Goal: Task Accomplishment & Management: Use online tool/utility

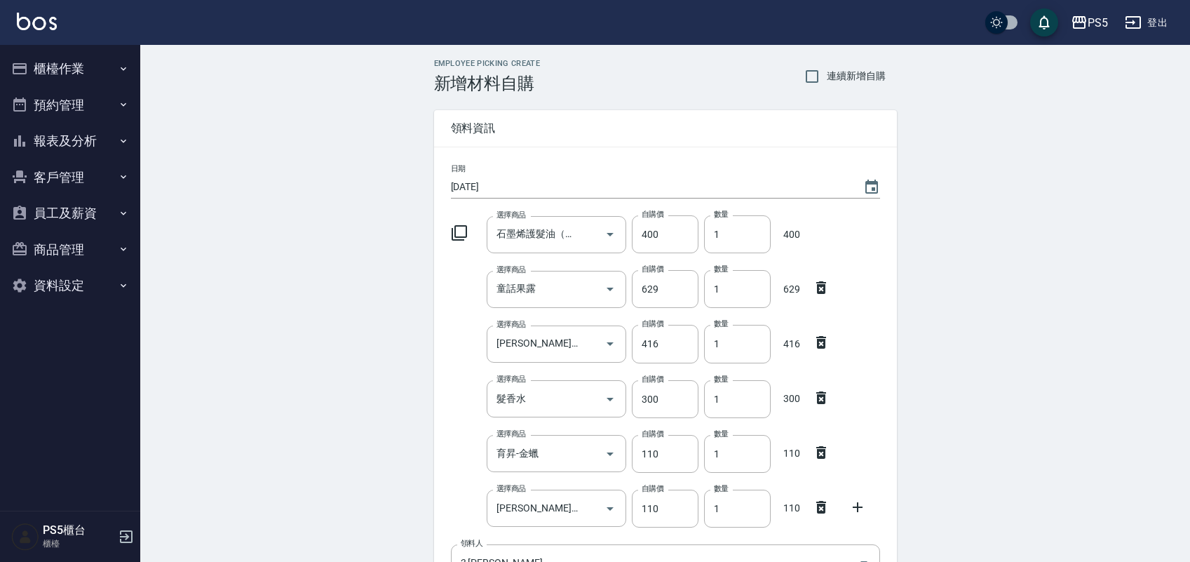
scroll to position [292, 0]
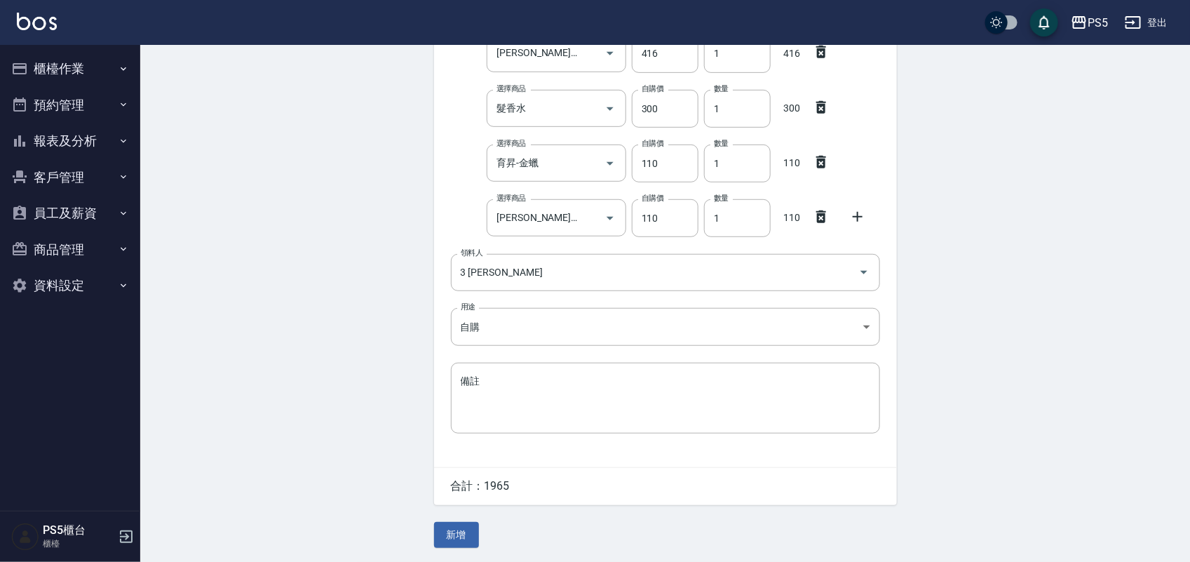
click at [67, 74] on button "櫃檯作業" at bounding box center [70, 68] width 129 height 36
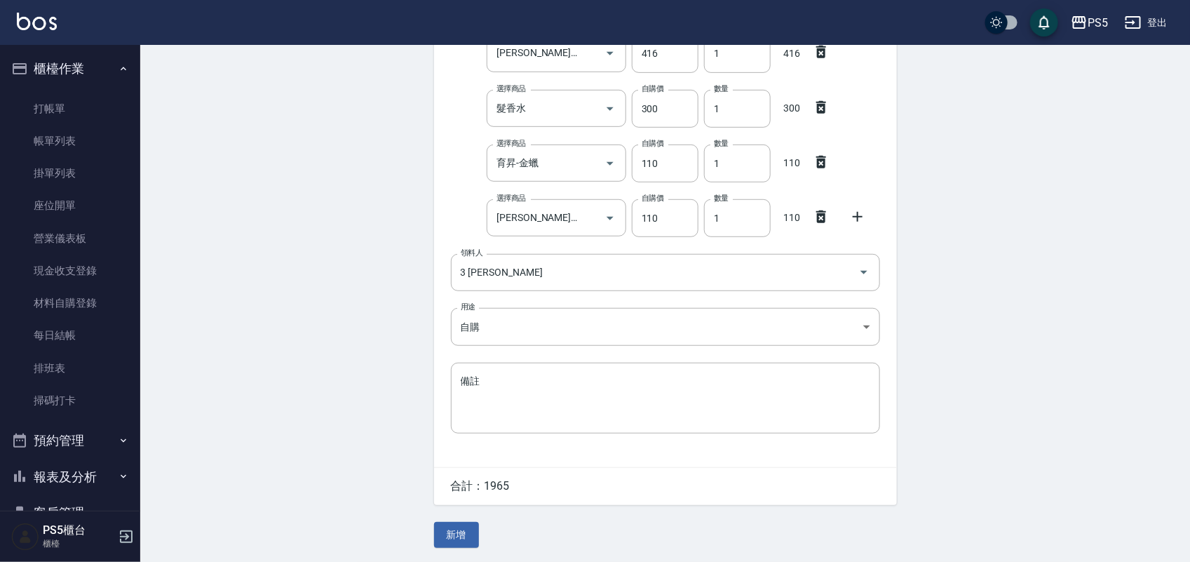
click at [202, 179] on div "Employee Picking Create 新增材料自購 連續新增自購 領料資訊 日期 2025/08/15 選擇商品 石墨烯護髮油（小） 選擇商品 自購…" at bounding box center [665, 158] width 1050 height 807
click at [451, 540] on button "新增" at bounding box center [456, 535] width 45 height 26
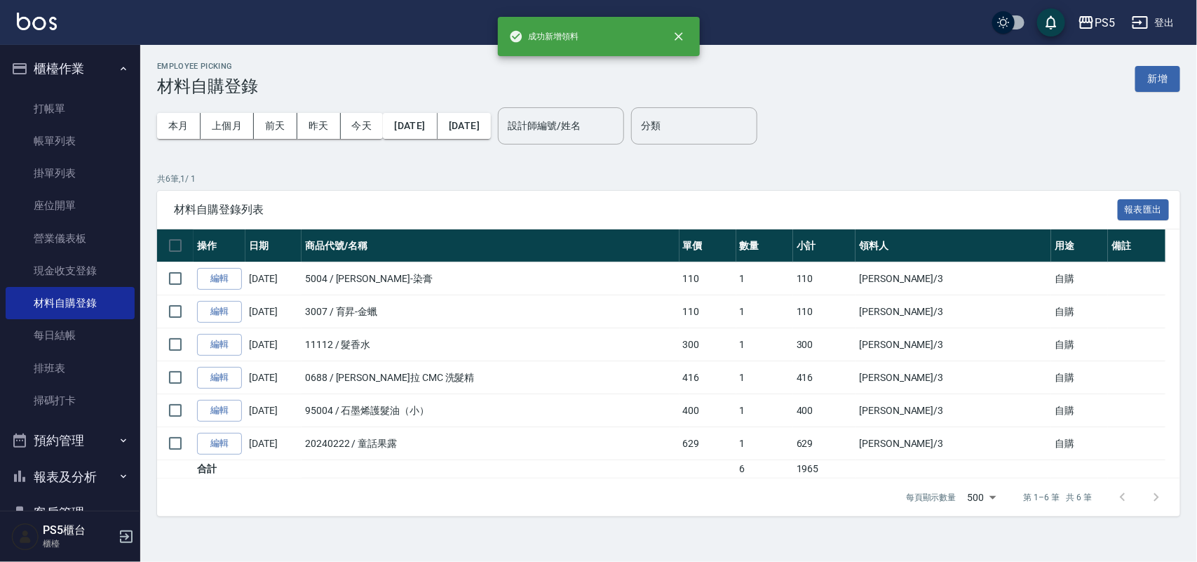
click at [53, 79] on button "櫃檯作業" at bounding box center [70, 68] width 129 height 36
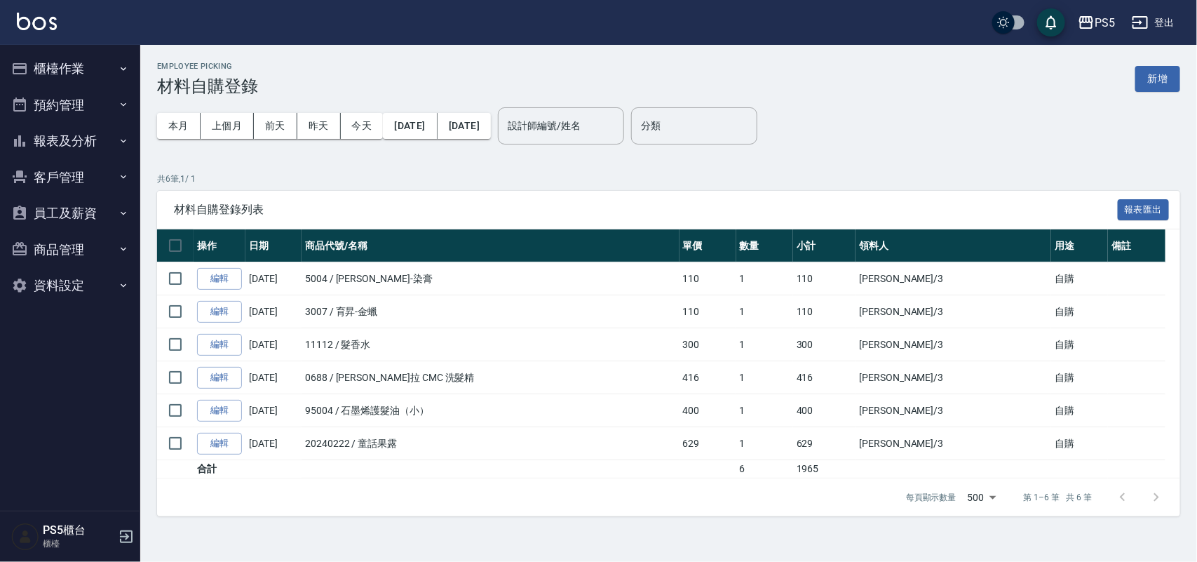
click at [91, 70] on button "櫃檯作業" at bounding box center [70, 68] width 129 height 36
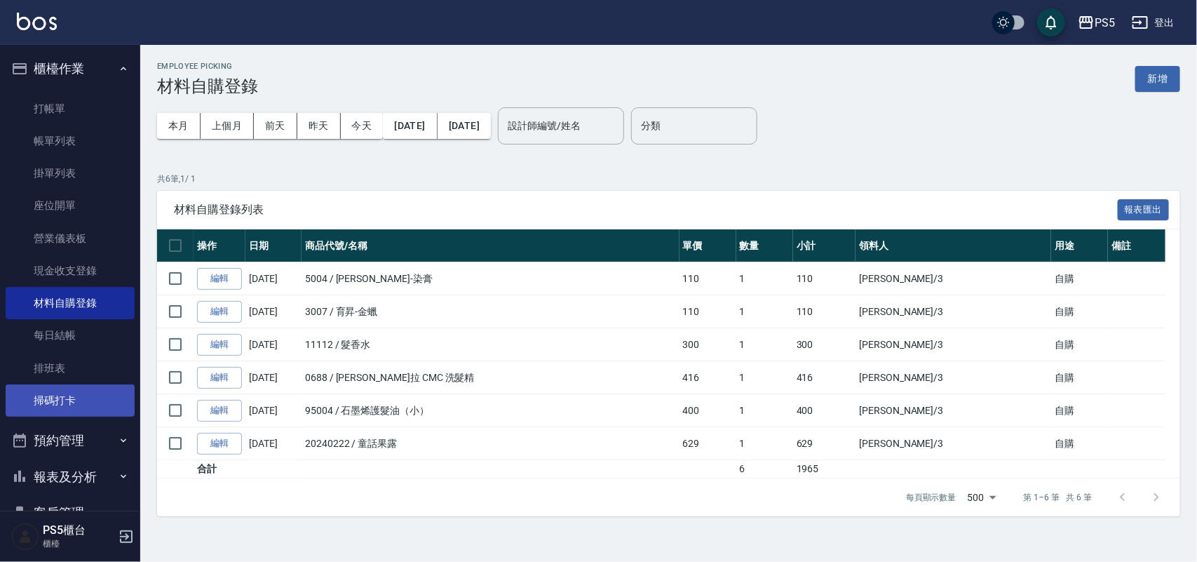
click at [76, 390] on link "掃碼打卡" at bounding box center [70, 400] width 129 height 32
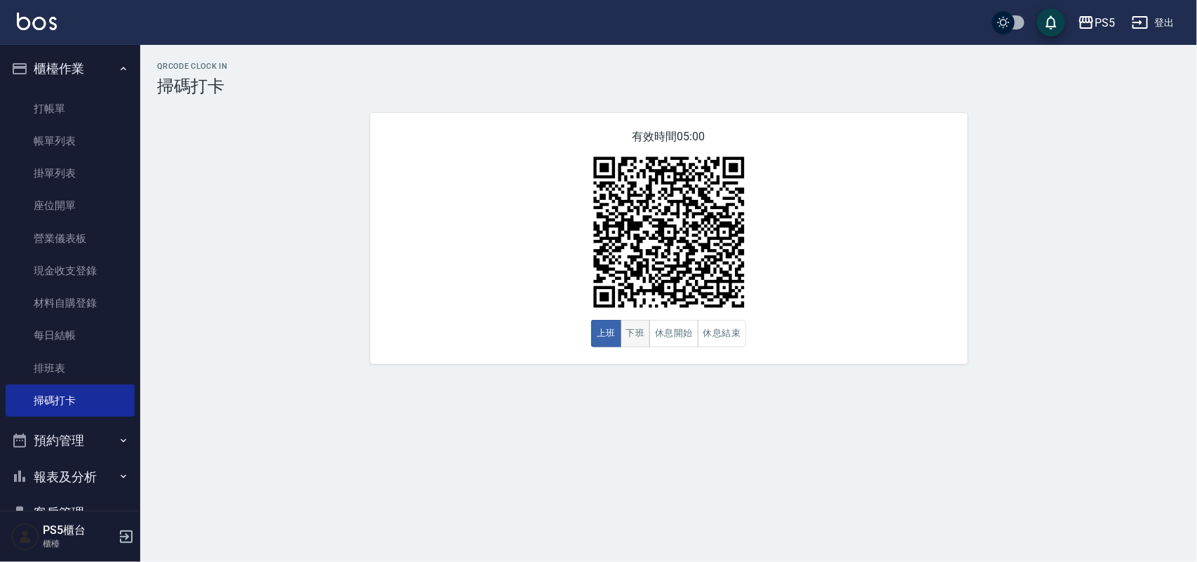
click at [640, 337] on button "下班" at bounding box center [636, 333] width 30 height 27
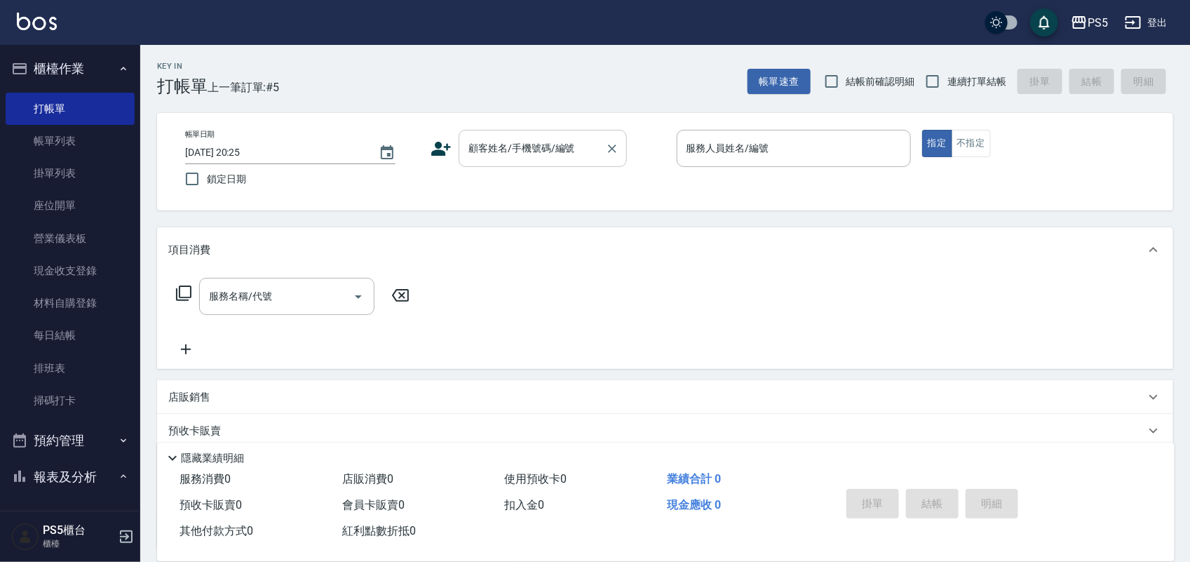
click at [568, 144] on input "顧客姓名/手機號碼/編號" at bounding box center [532, 148] width 135 height 25
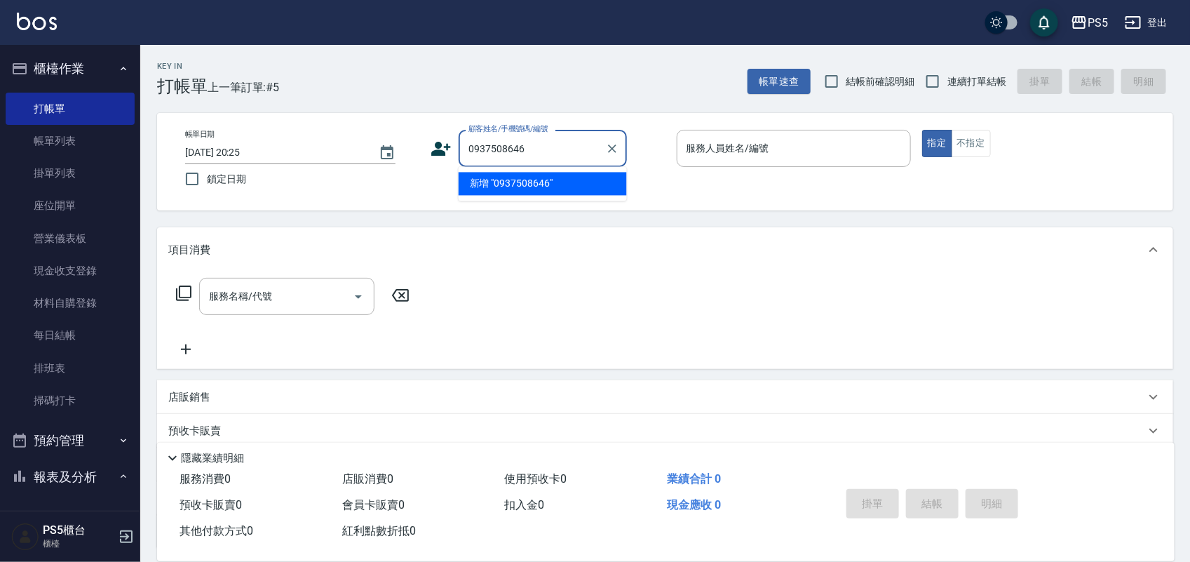
click at [508, 180] on li "新增 "0937508646"" at bounding box center [543, 184] width 168 height 23
type input "0937508646"
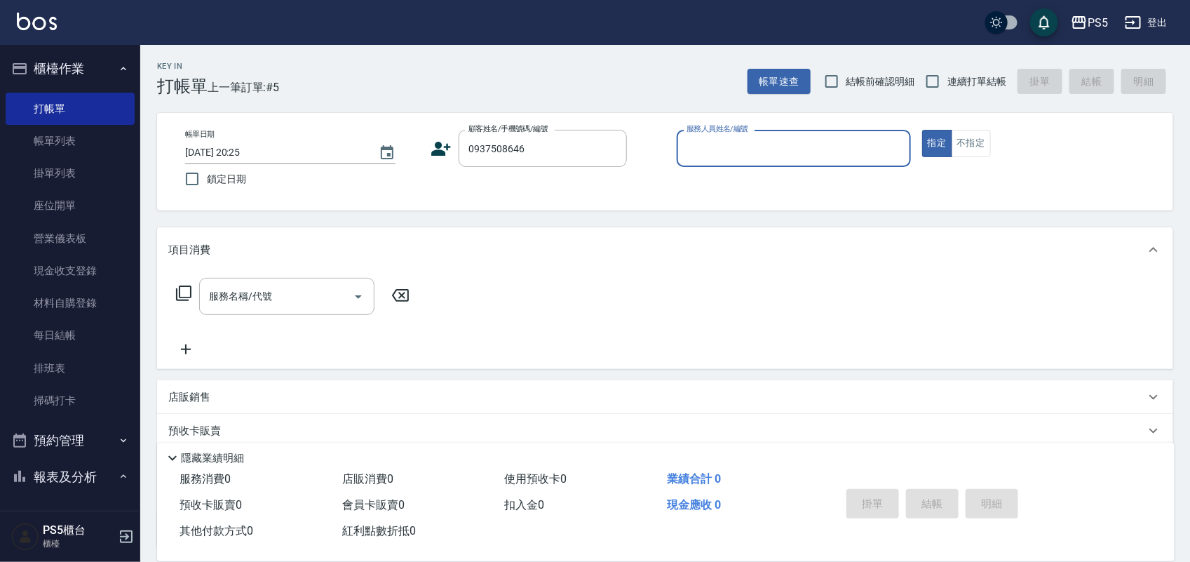
click at [440, 149] on icon at bounding box center [441, 148] width 21 height 21
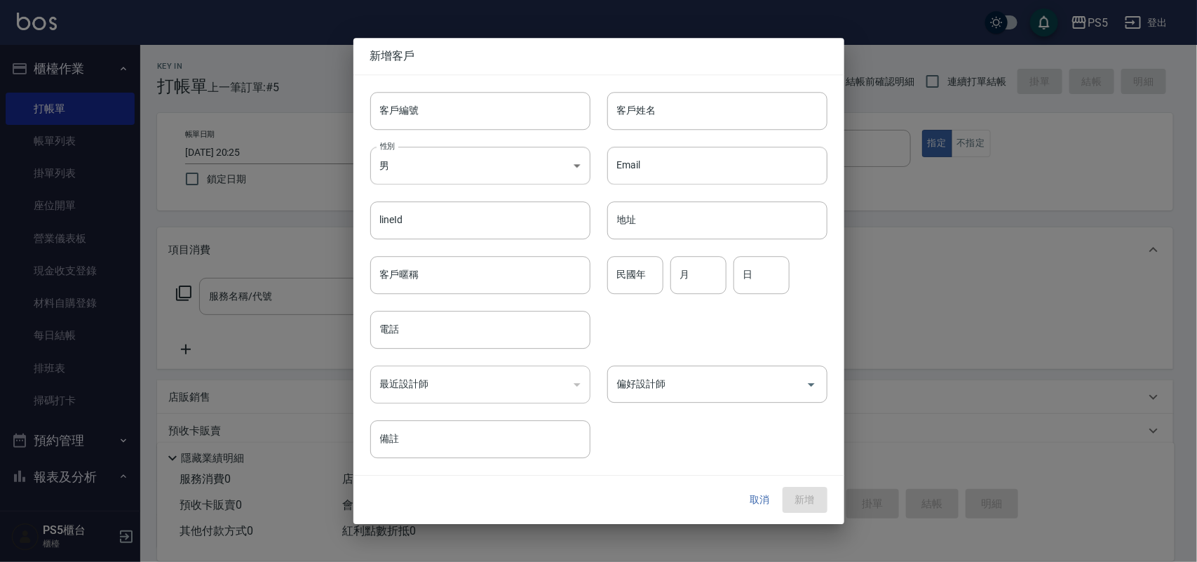
type input "0937508646"
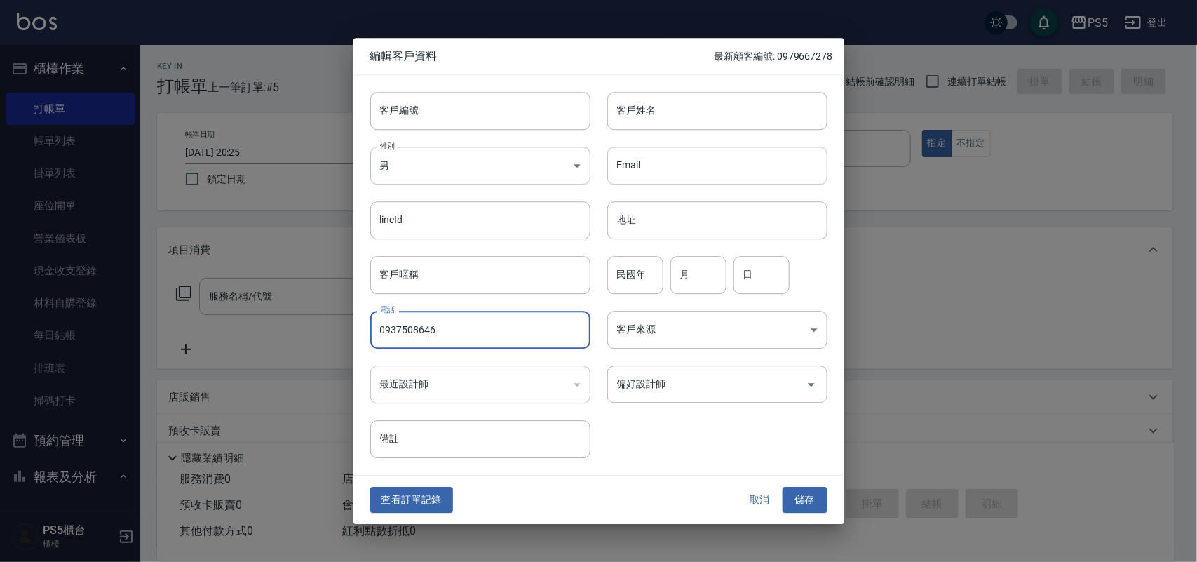
click at [482, 340] on input "0937508646" at bounding box center [480, 330] width 220 height 38
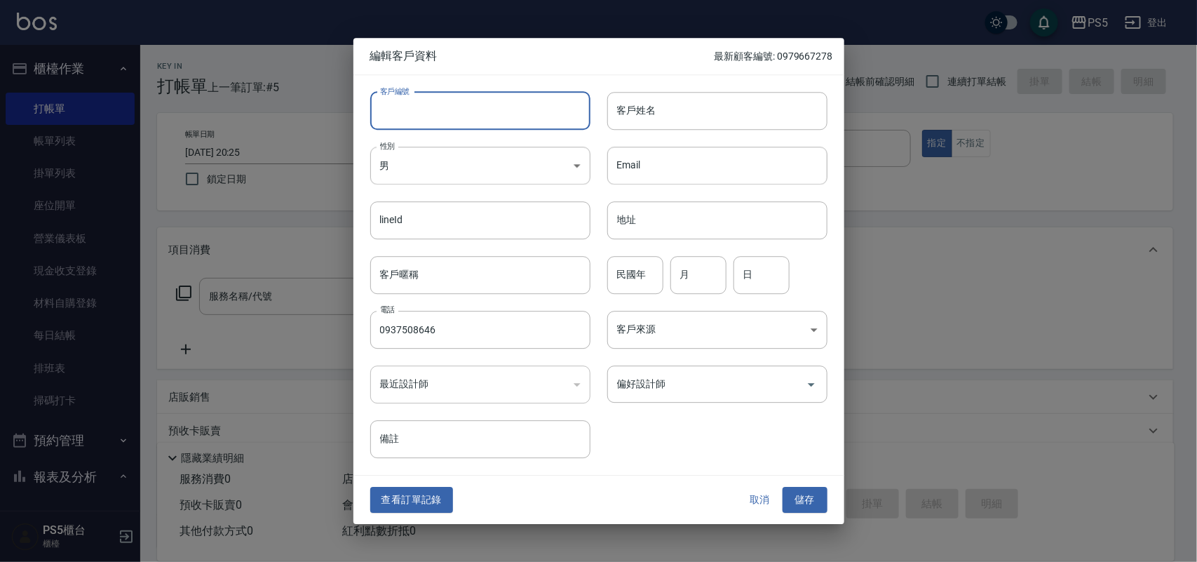
click at [523, 109] on input "客戶編號" at bounding box center [480, 111] width 220 height 38
paste input "0937508646"
type input "0937508646"
click at [654, 114] on input "客戶姓名" at bounding box center [717, 111] width 220 height 38
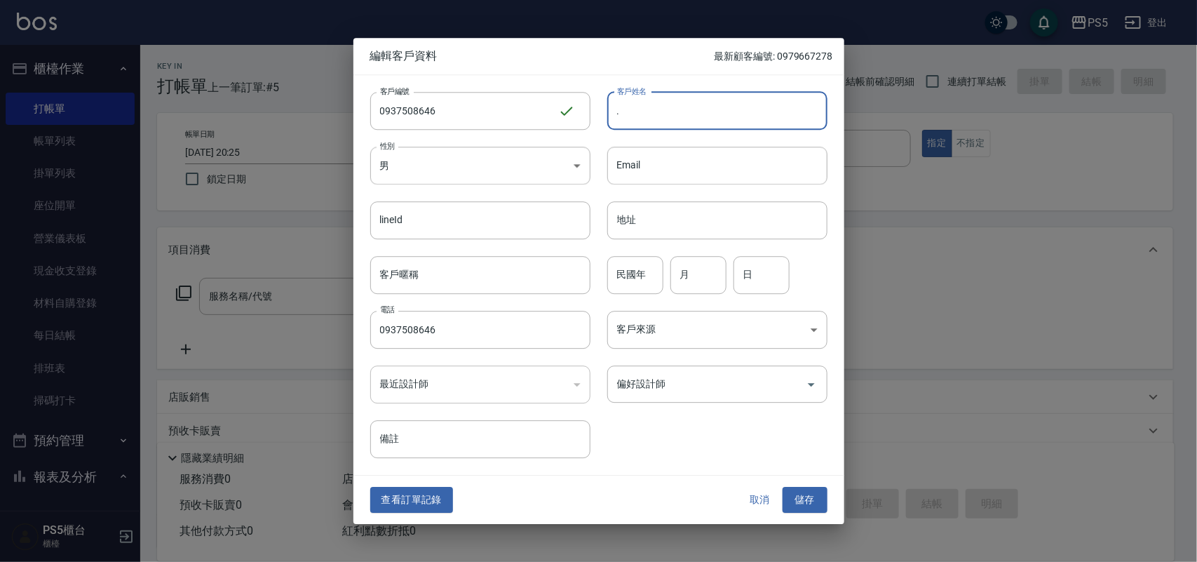
type input "."
type input "[PERSON_NAME]"
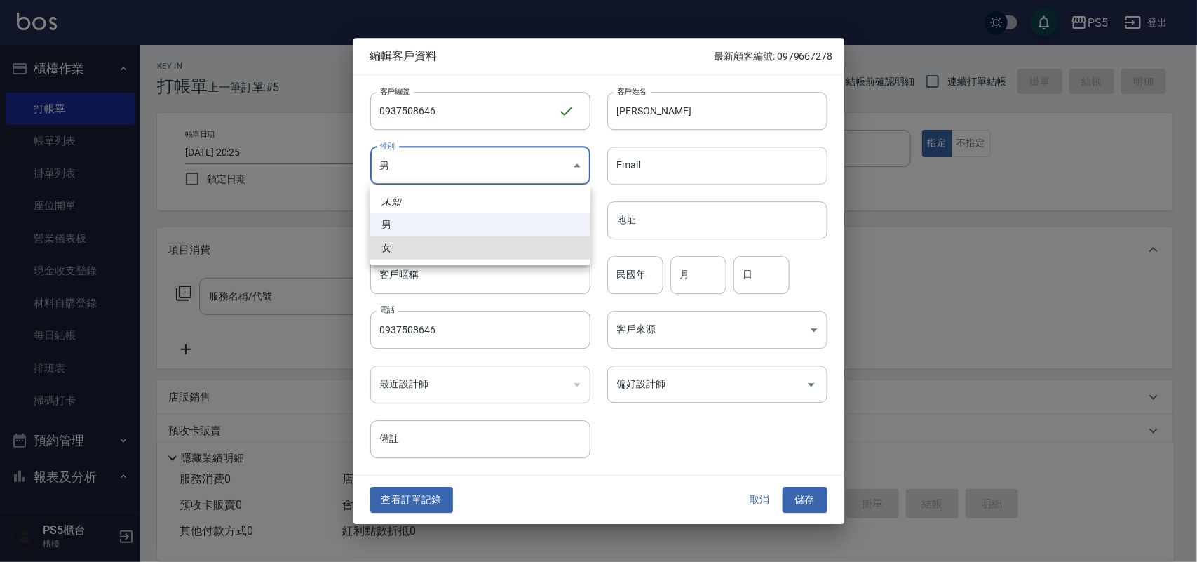
type input "[DEMOGRAPHIC_DATA]"
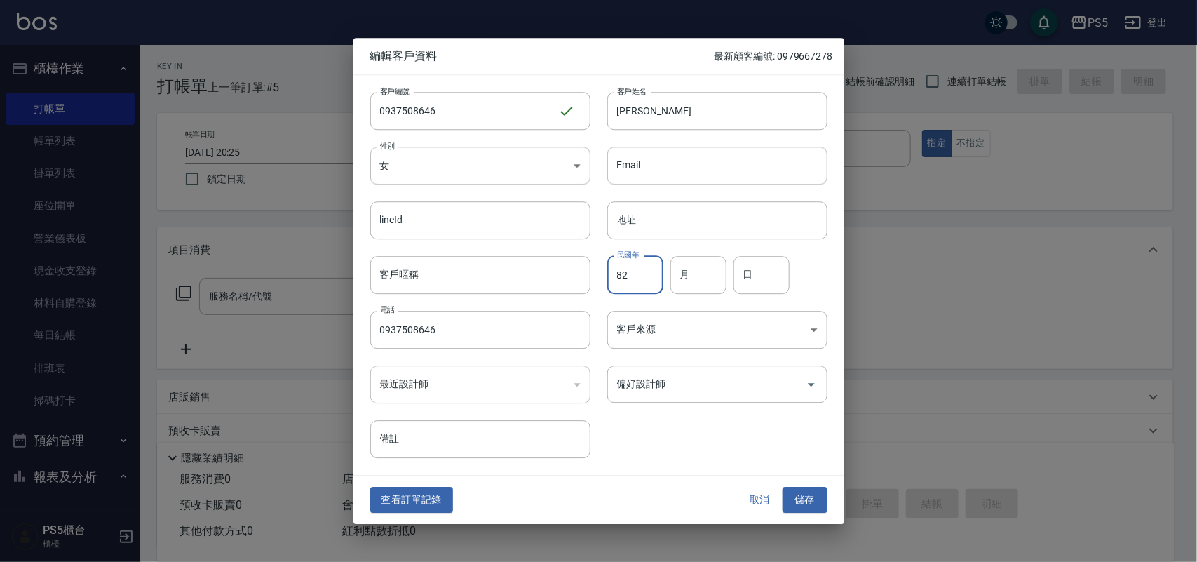
type input "82"
type input "10"
type input "29"
click at [806, 509] on button "儲存" at bounding box center [805, 500] width 45 height 26
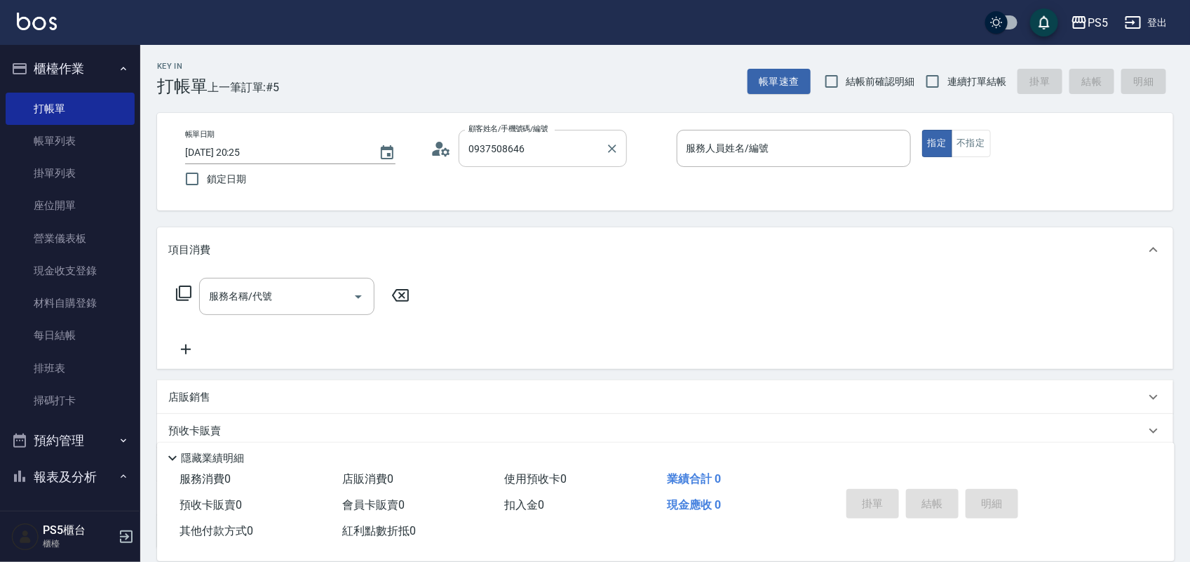
click at [556, 149] on input "0937508646" at bounding box center [532, 148] width 135 height 25
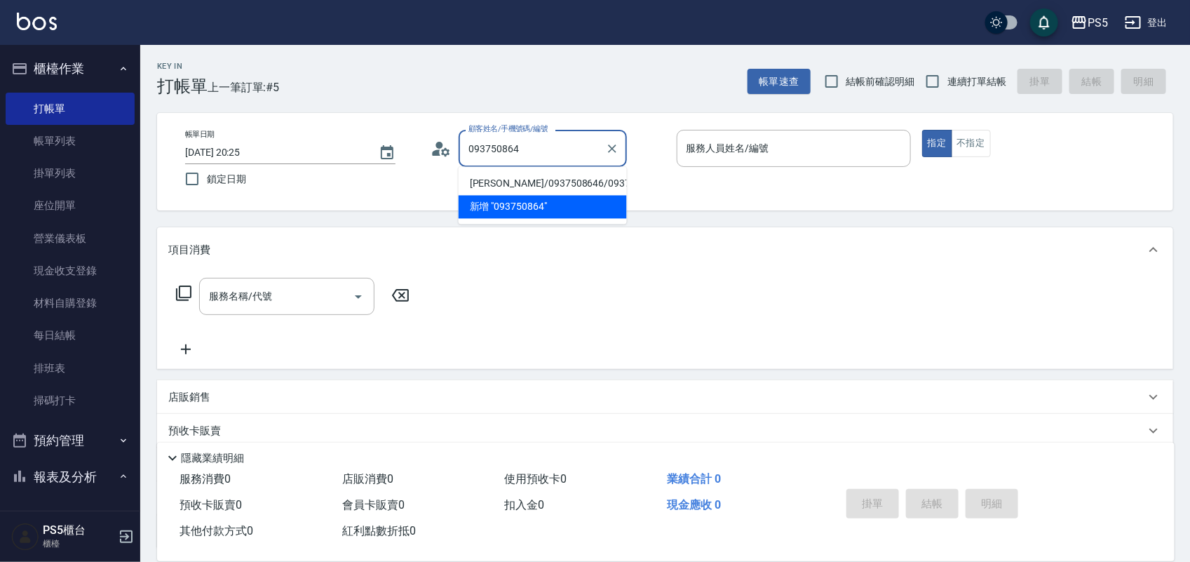
type input "[PERSON_NAME]/0937508646/0937508646"
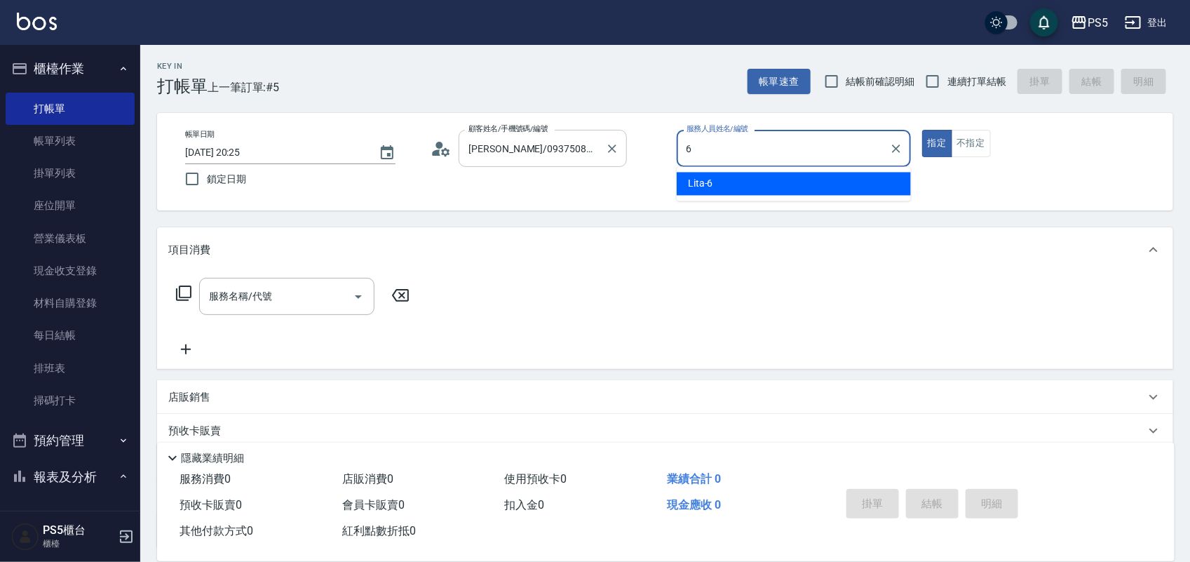
type input "Lita-6"
type button "true"
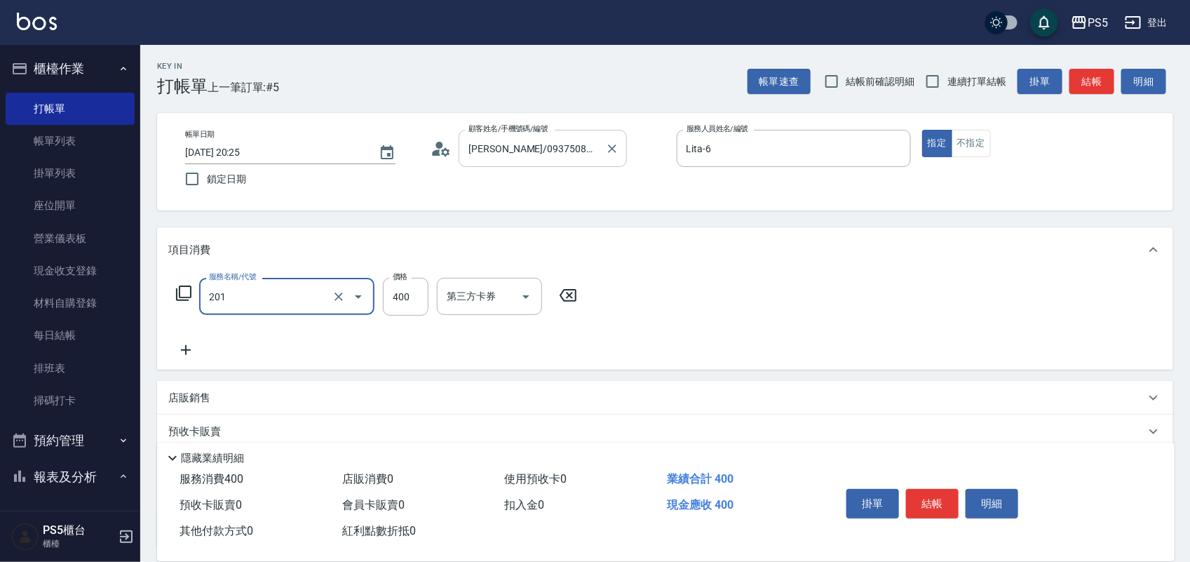
type input "洗剪400(201)"
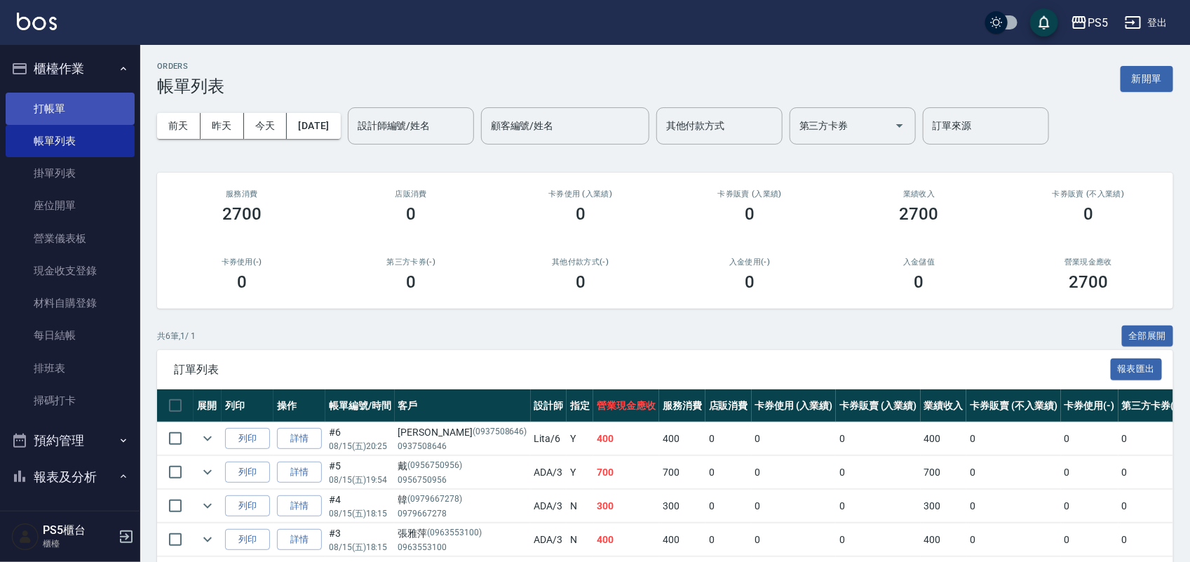
click at [22, 100] on link "打帳單" at bounding box center [70, 109] width 129 height 32
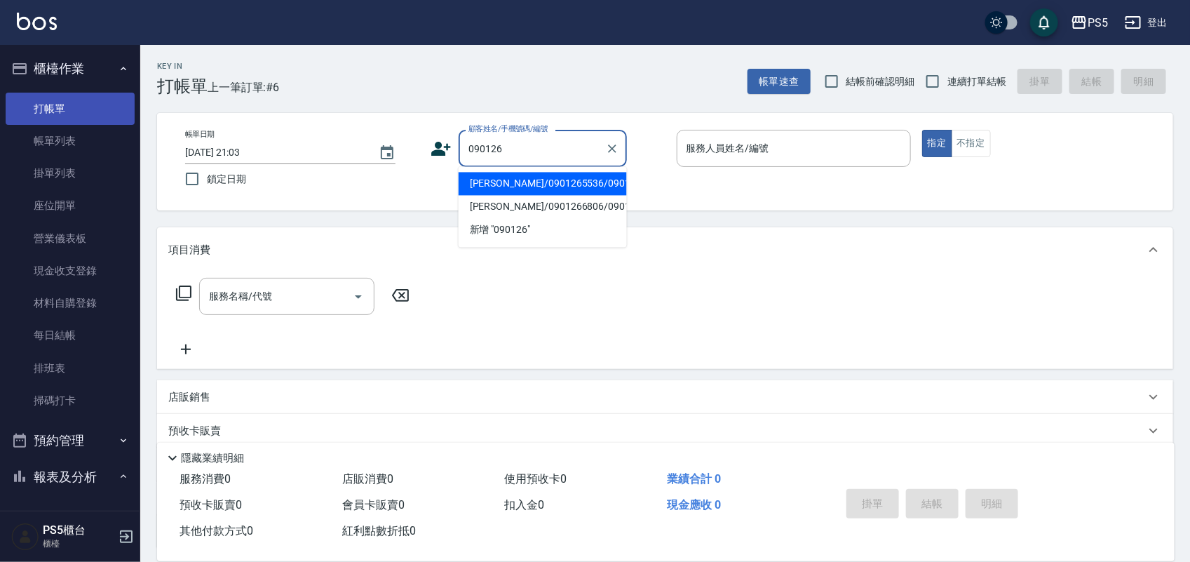
type input "[PERSON_NAME]/0901265536/0901265536"
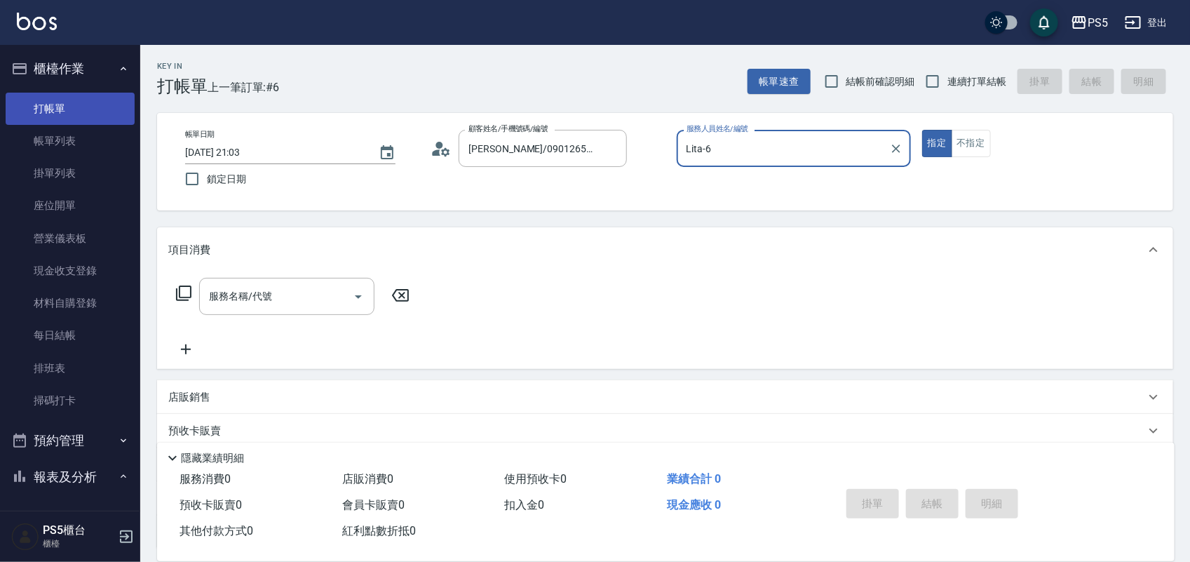
type input "Lita-6"
click at [922, 130] on button "指定" at bounding box center [937, 143] width 30 height 27
type button "true"
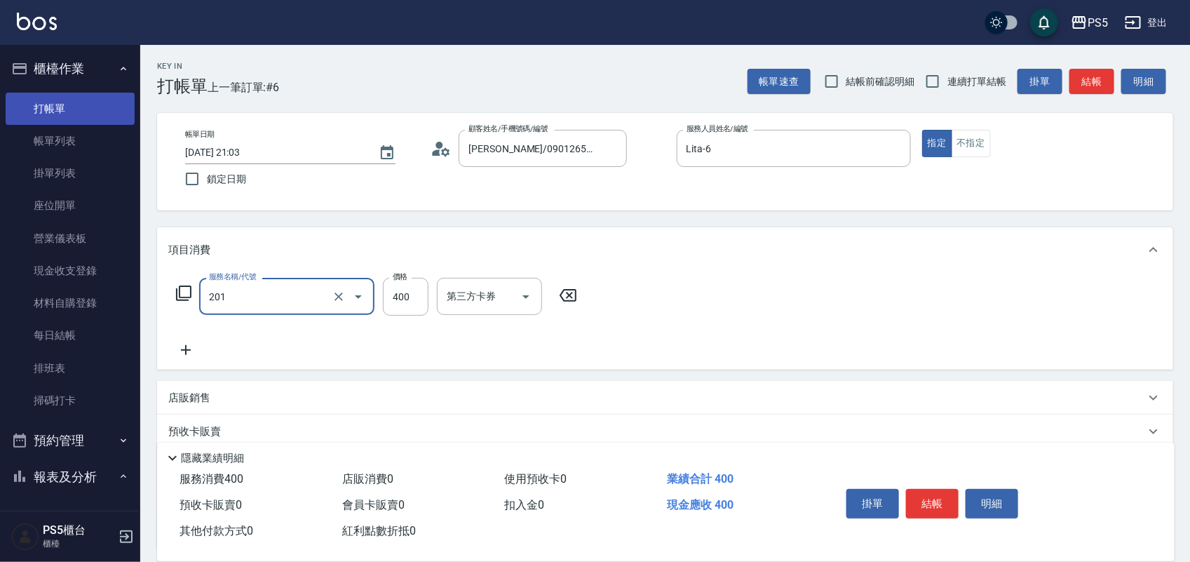
type input "洗剪400(201)"
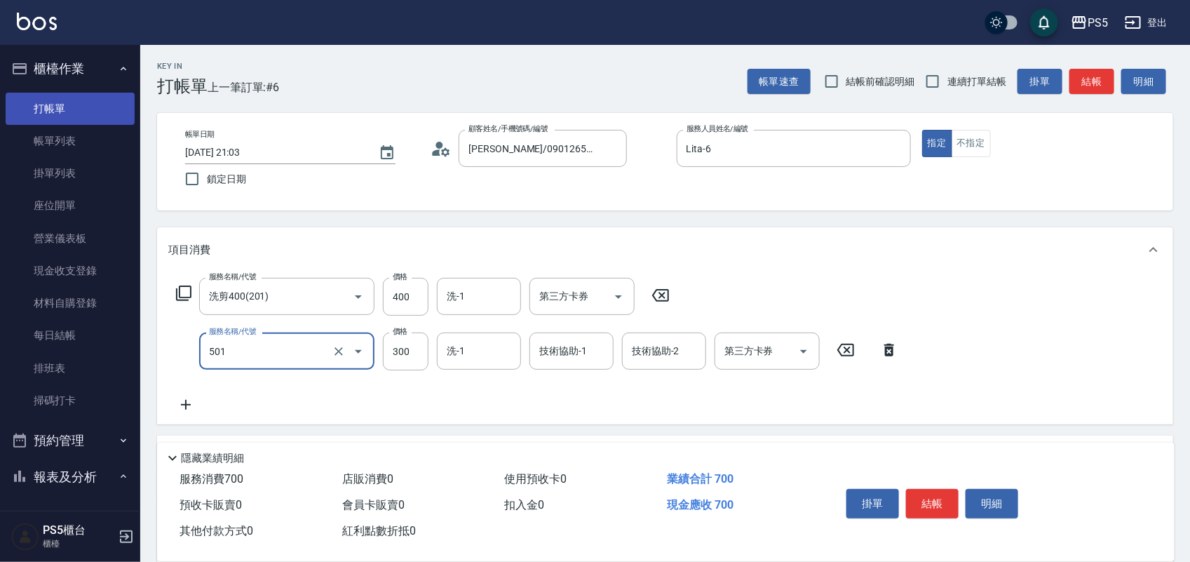
type input "自備護髮(501)"
type input "1300"
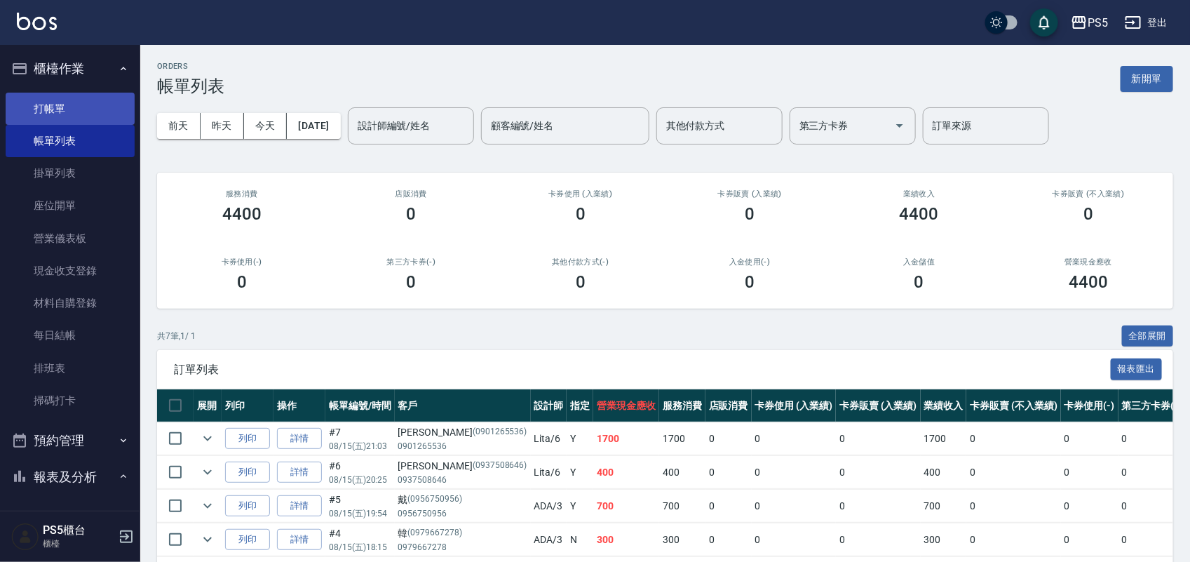
click at [50, 102] on link "打帳單" at bounding box center [70, 109] width 129 height 32
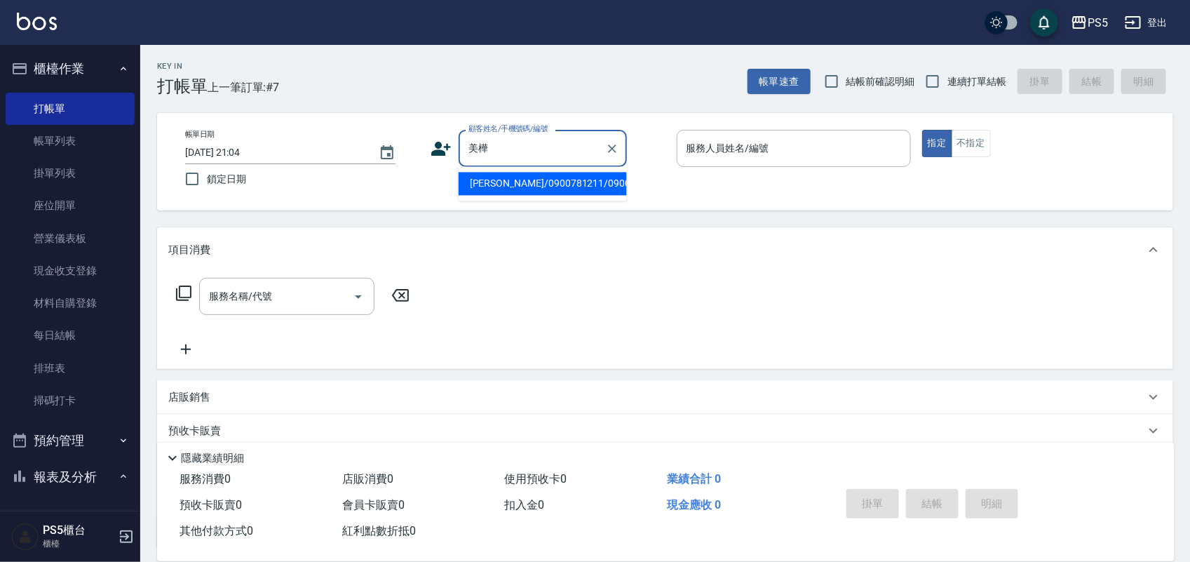
click at [538, 158] on input "美樺" at bounding box center [532, 148] width 135 height 25
click at [544, 196] on li "[PERSON_NAME]/0900781211/0900781211" at bounding box center [543, 184] width 168 height 23
type input "[PERSON_NAME]/0900781211/0900781211"
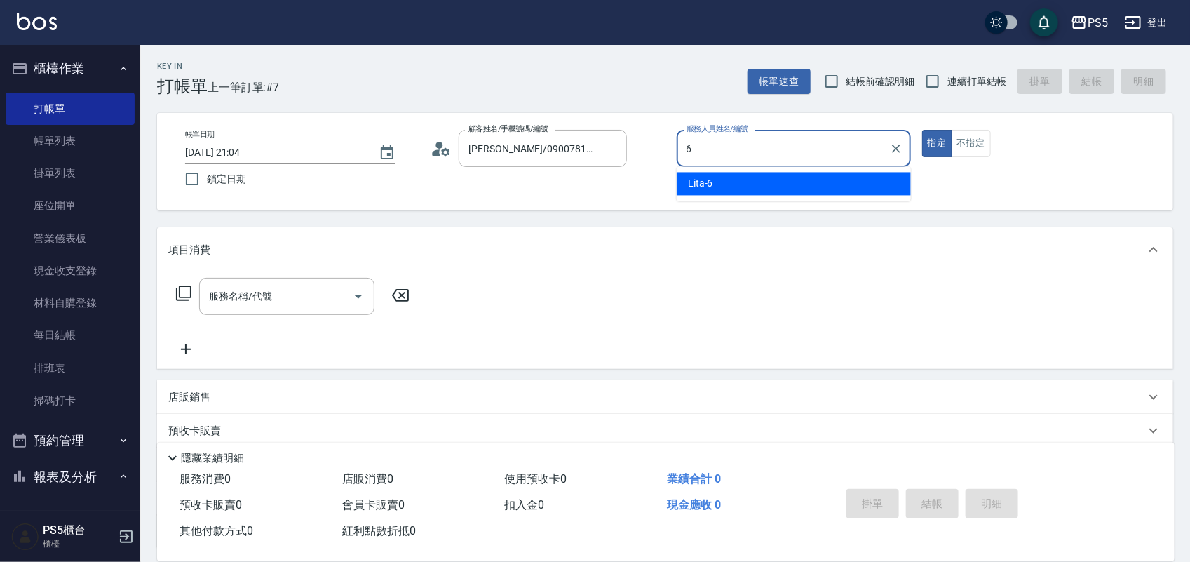
type input "Lita-6"
type button "true"
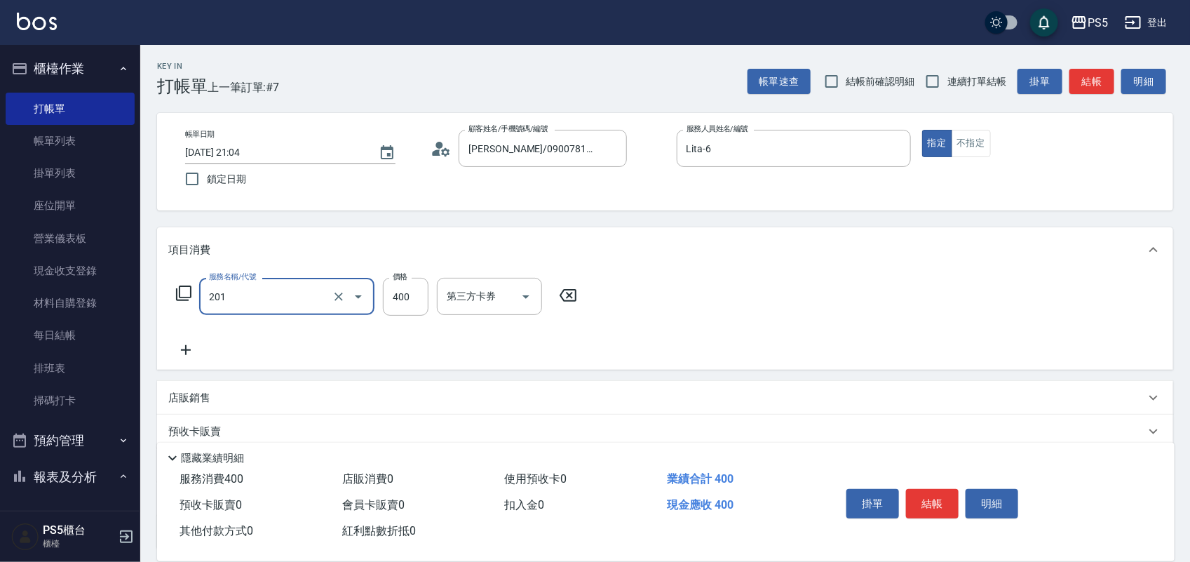
type input "洗剪400(201)"
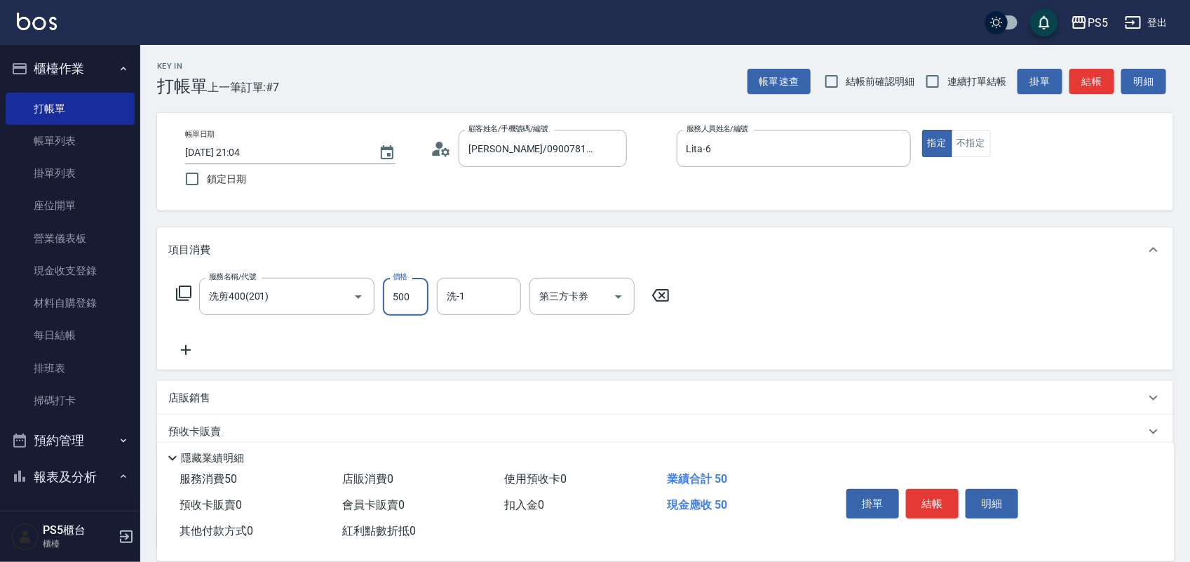
type input "500"
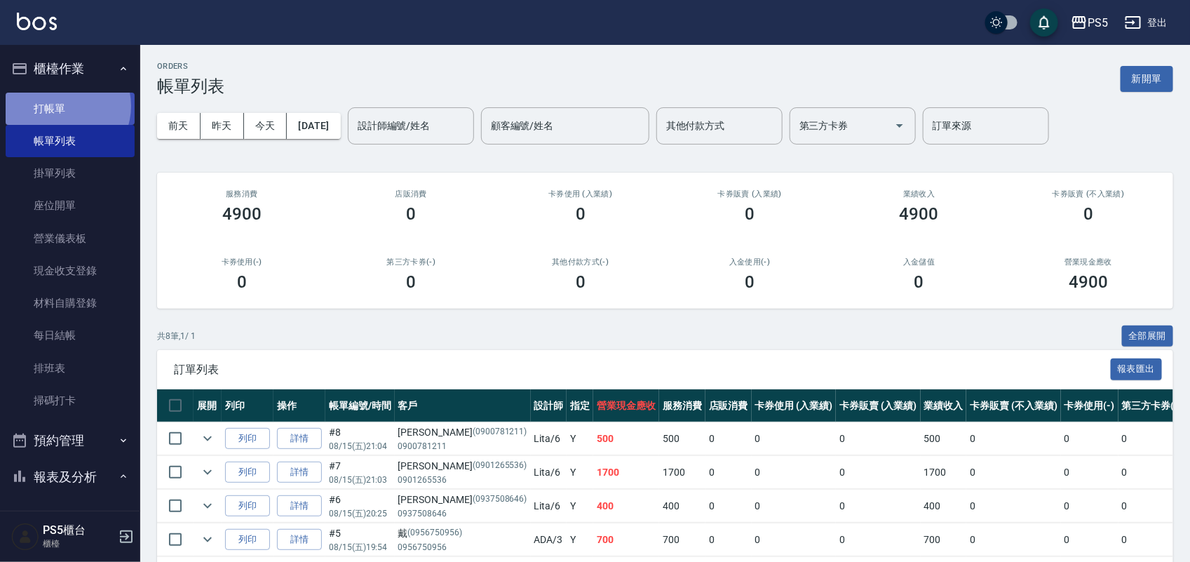
click at [61, 105] on link "打帳單" at bounding box center [70, 109] width 129 height 32
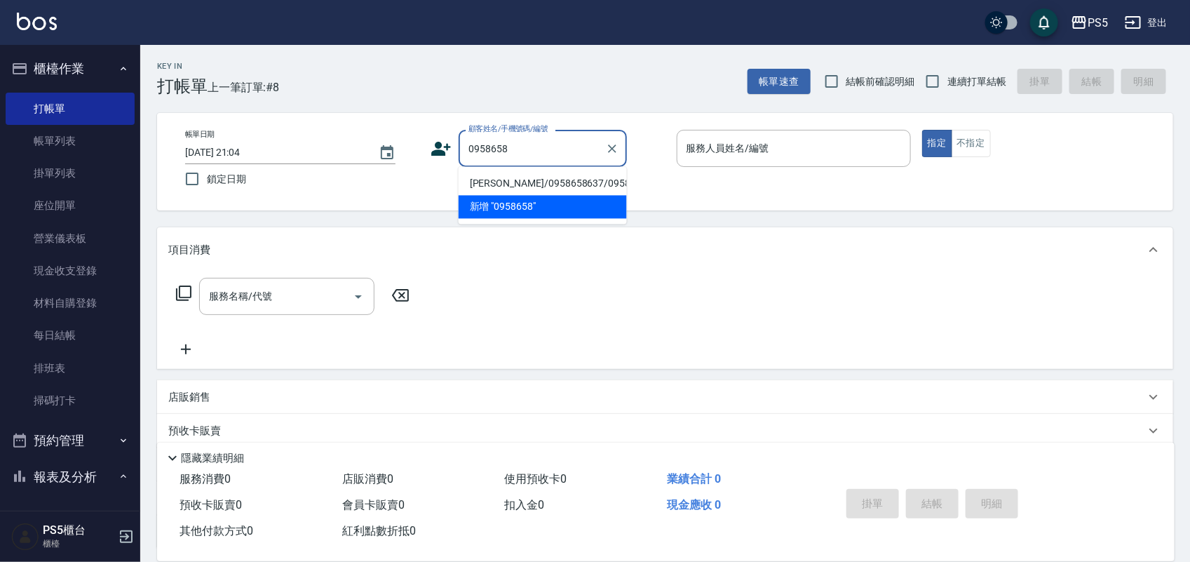
type input "[PERSON_NAME]/0958658637/0958658637"
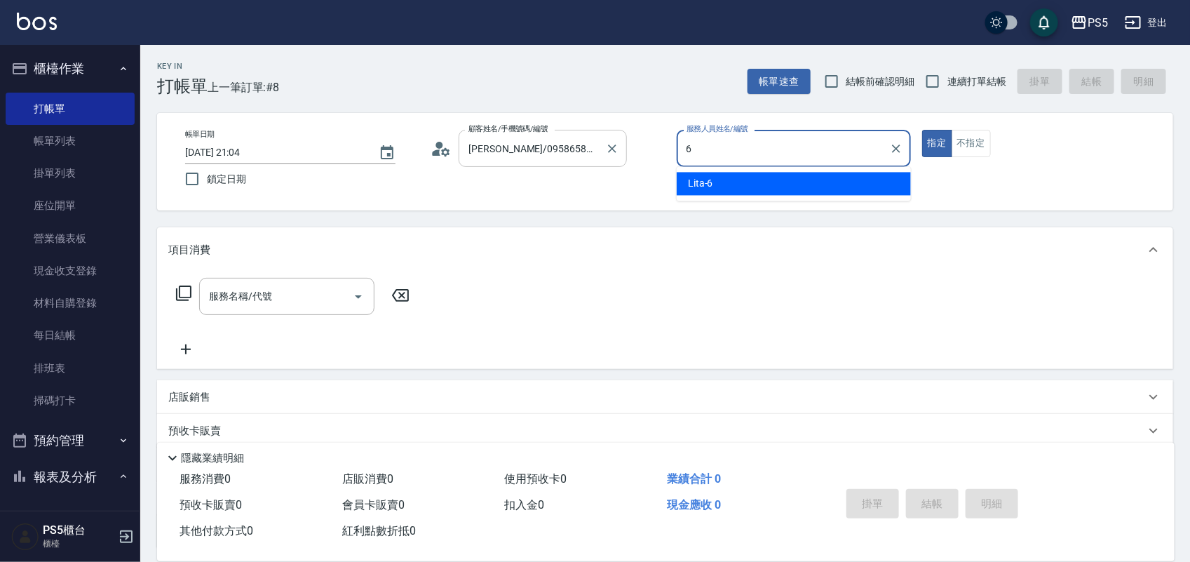
type input "Lita-6"
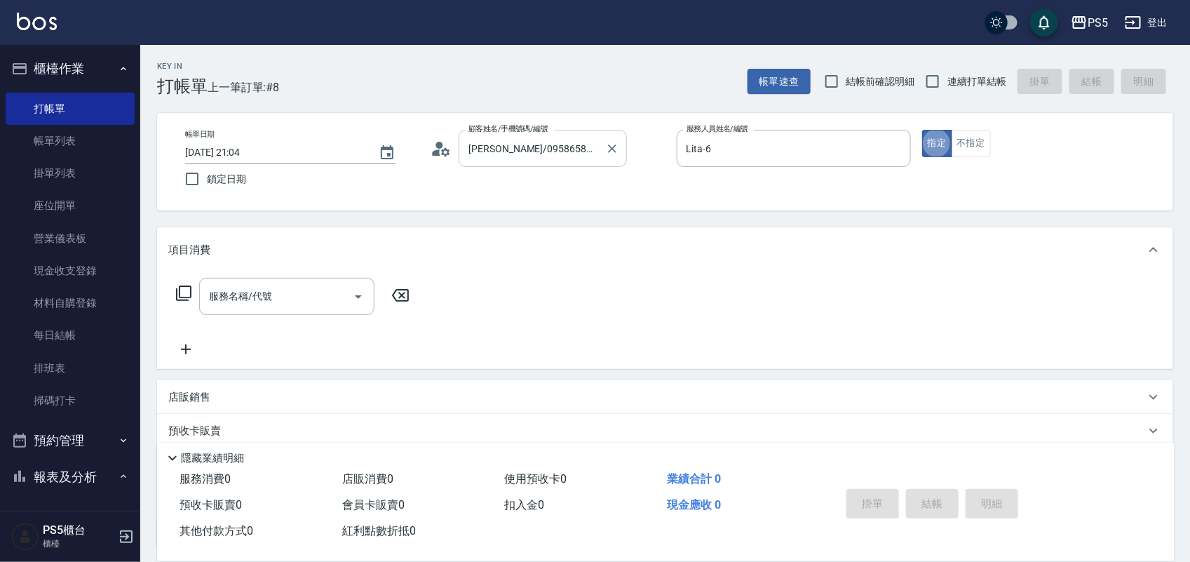
type button "true"
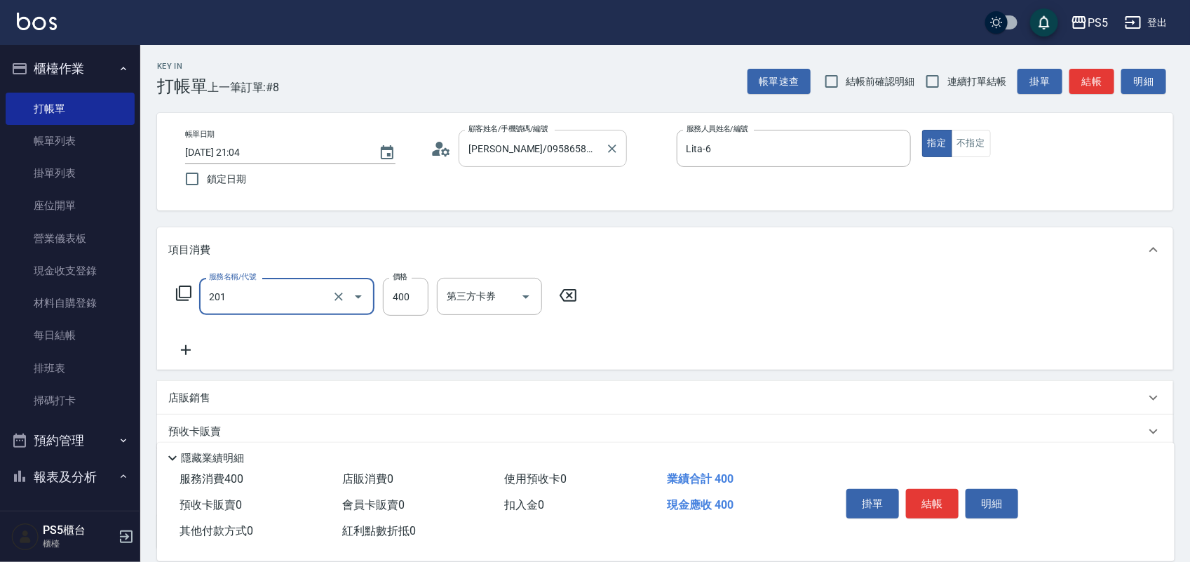
type input "洗剪400(201)"
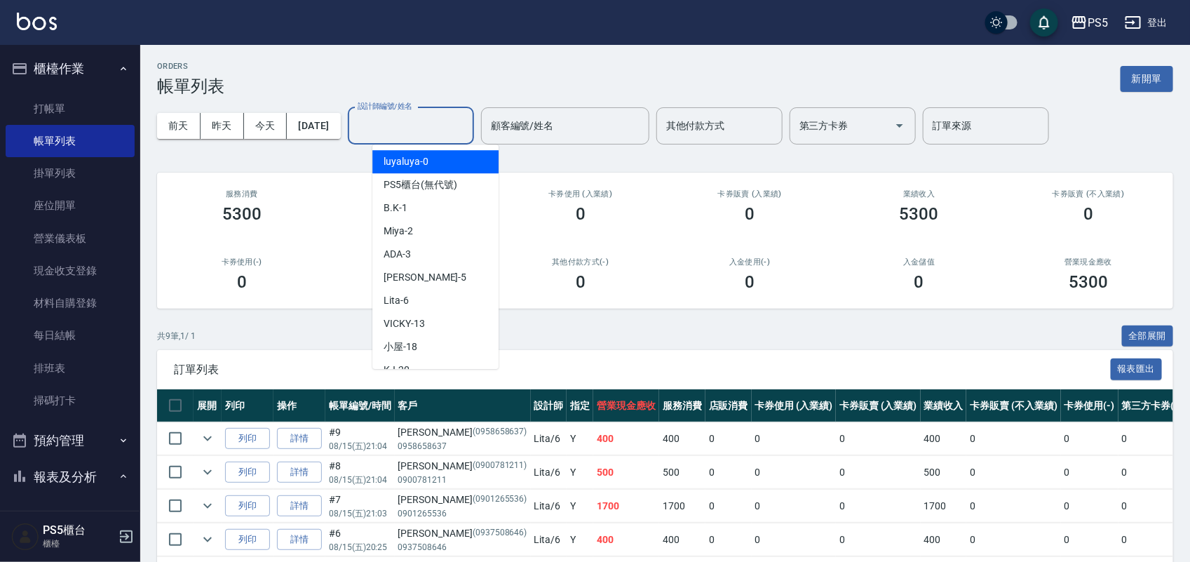
click at [428, 128] on input "設計師編號/姓名" at bounding box center [411, 126] width 114 height 25
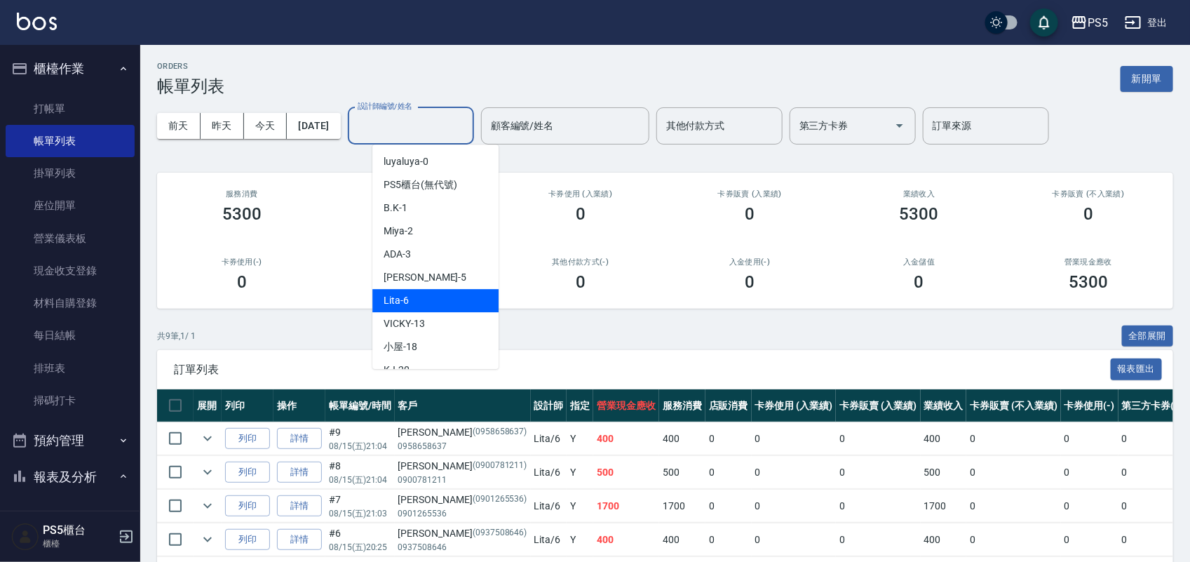
click at [425, 306] on div "Lita -6" at bounding box center [435, 300] width 126 height 23
type input "Lita-6"
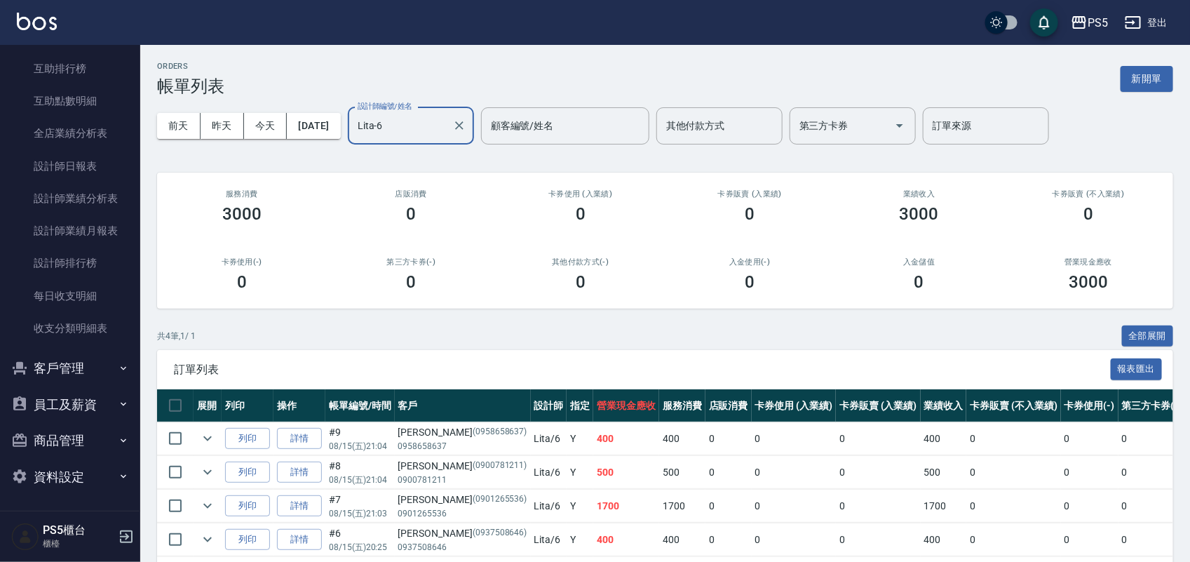
scroll to position [546, 0]
click at [77, 172] on link "設計師日報表" at bounding box center [70, 165] width 129 height 32
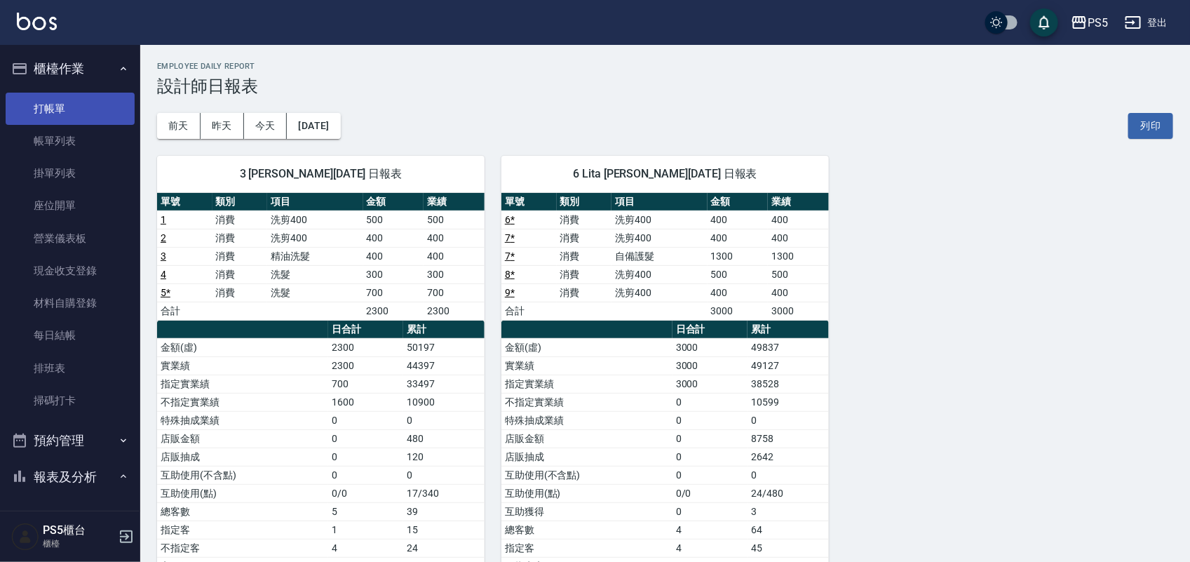
click at [49, 102] on link "打帳單" at bounding box center [70, 109] width 129 height 32
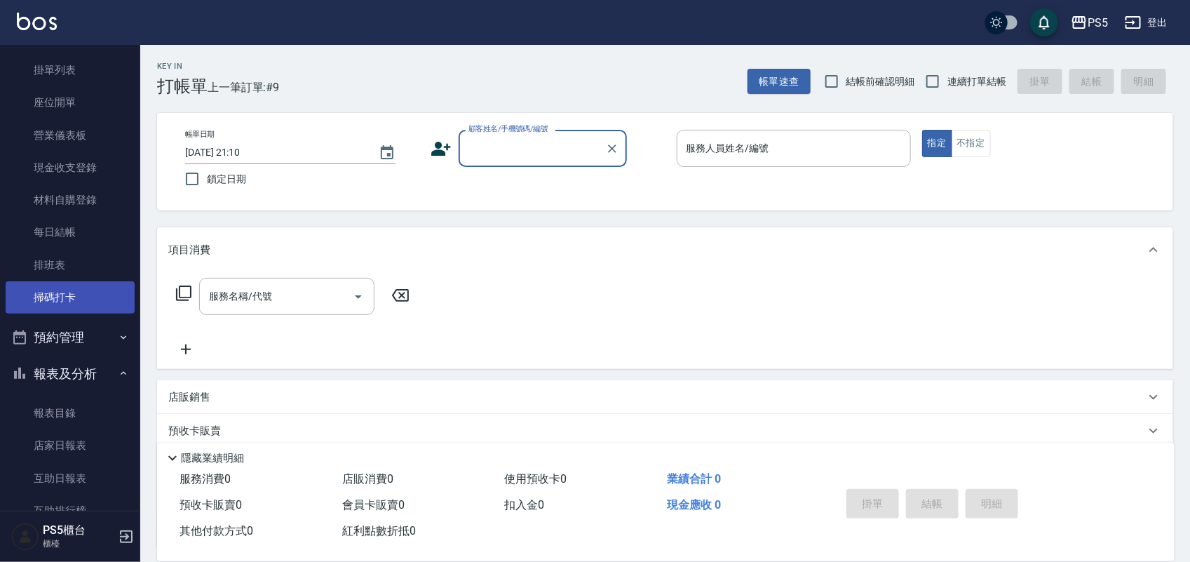
scroll to position [438, 0]
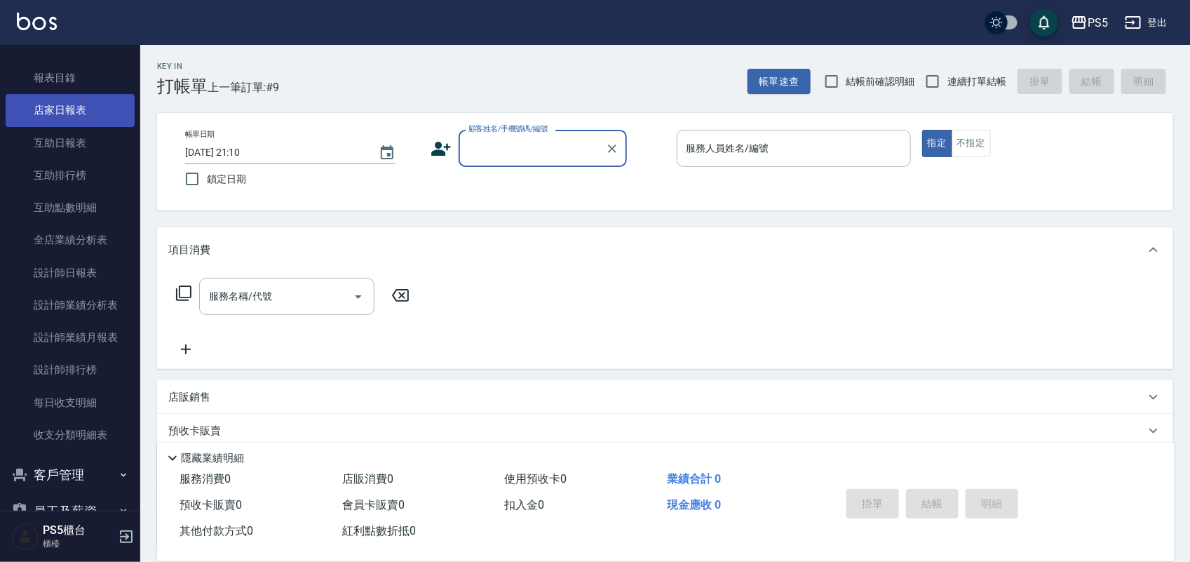
click at [75, 120] on link "店家日報表" at bounding box center [70, 110] width 129 height 32
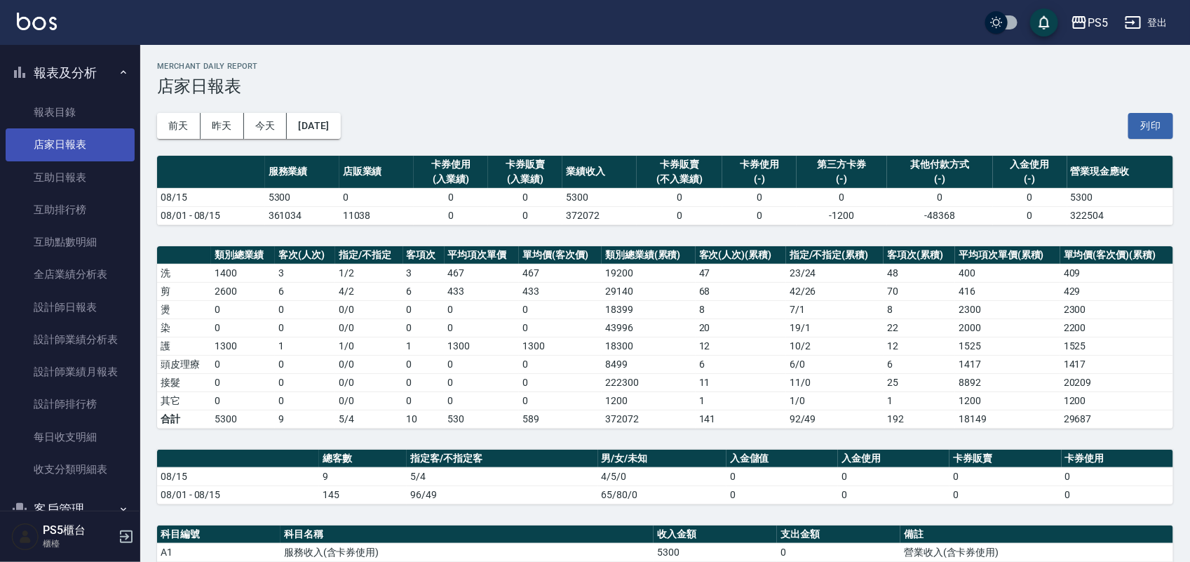
scroll to position [195, 0]
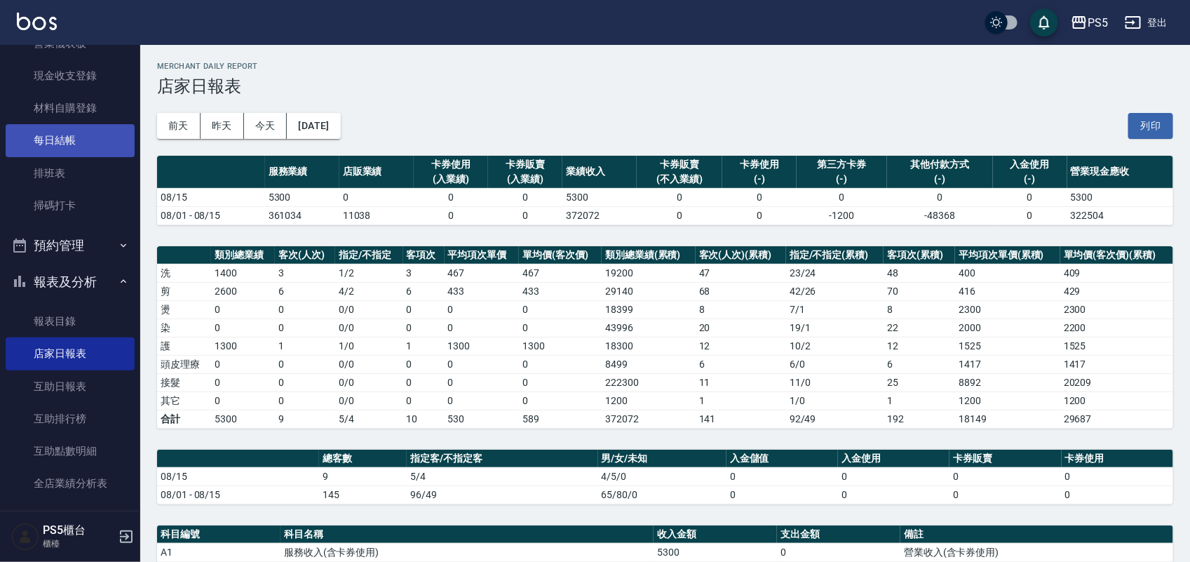
click at [69, 147] on link "每日結帳" at bounding box center [70, 140] width 129 height 32
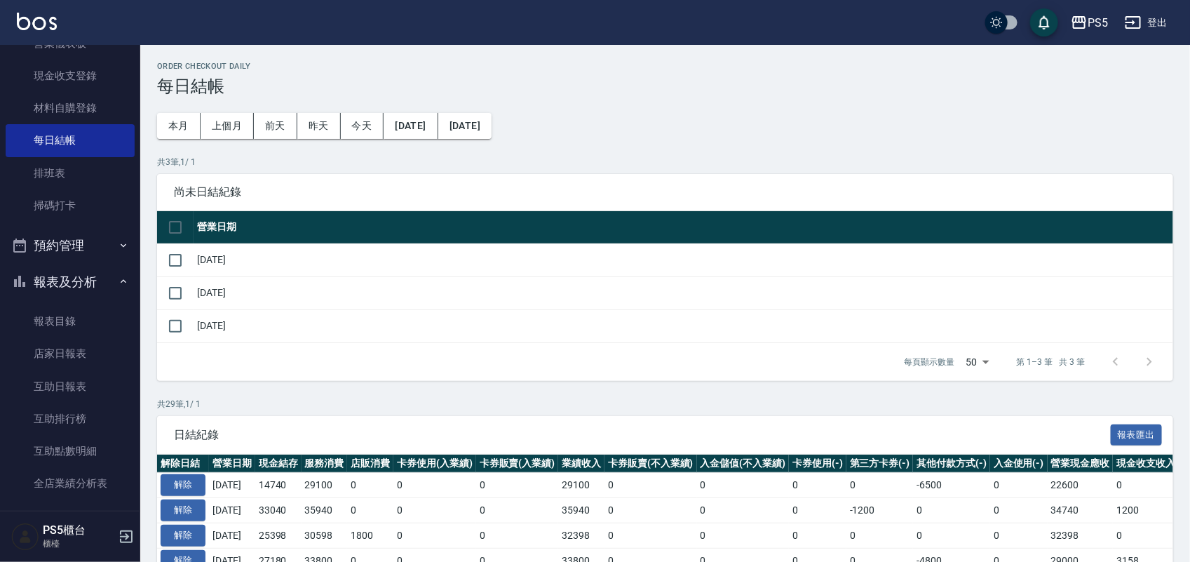
drag, startPoint x: 173, startPoint y: 321, endPoint x: 228, endPoint y: 325, distance: 55.5
click at [173, 321] on input "checkbox" at bounding box center [175, 325] width 29 height 29
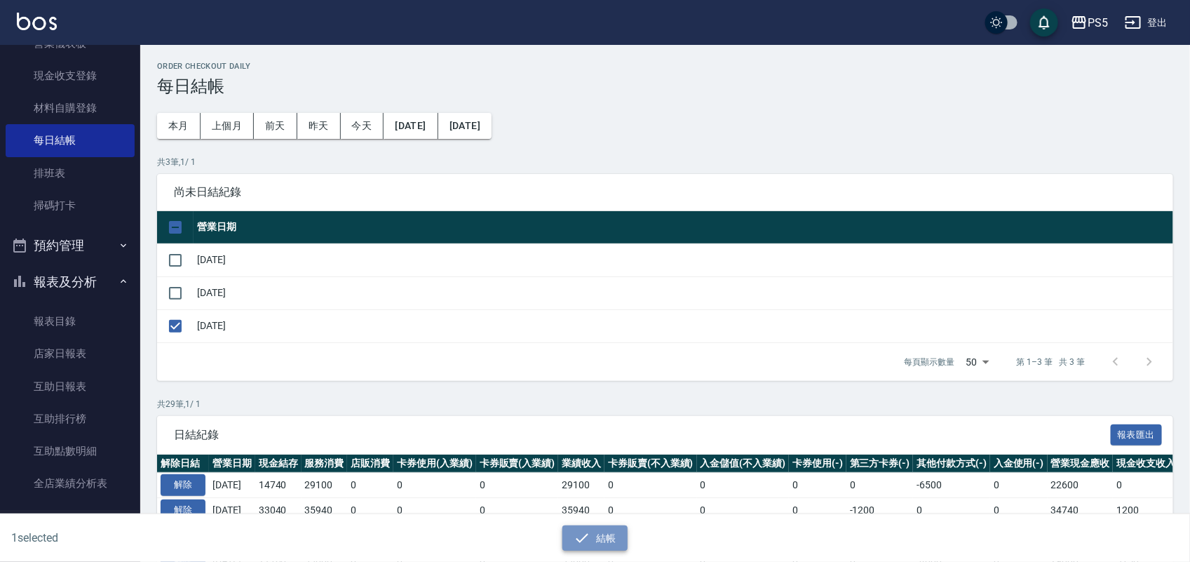
click at [614, 548] on button "結帳" at bounding box center [594, 538] width 65 height 26
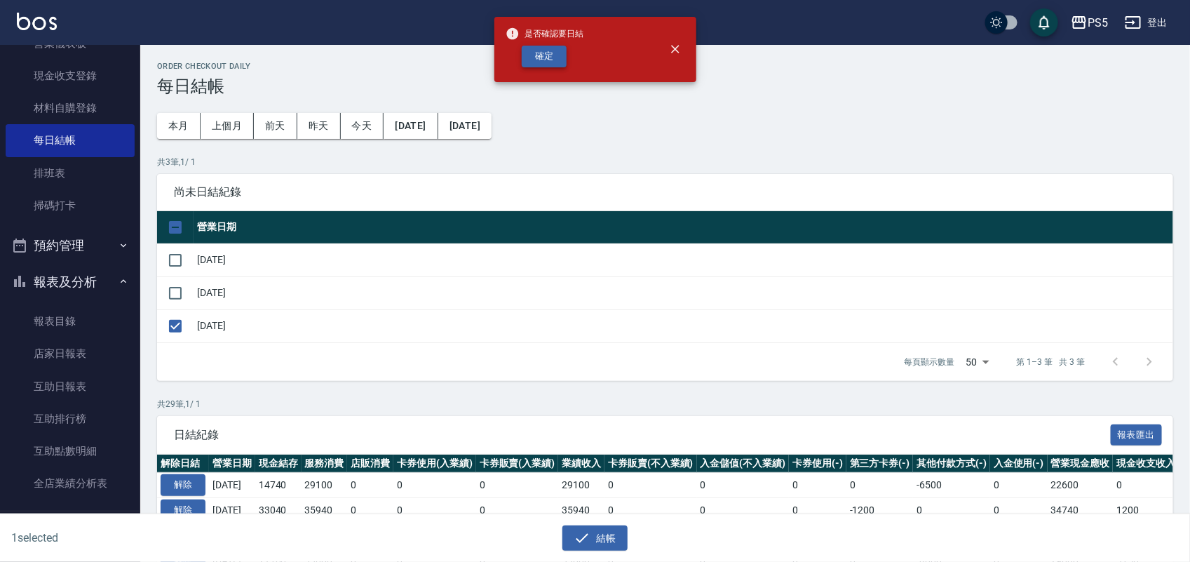
click at [553, 61] on button "確定" at bounding box center [544, 57] width 45 height 22
checkbox input "false"
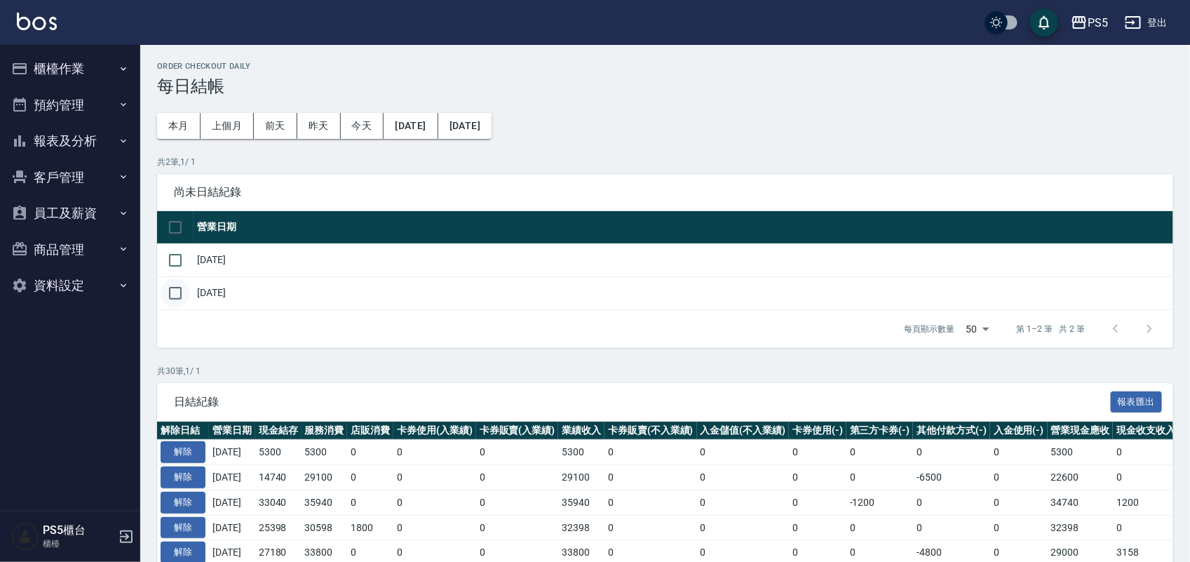
click at [172, 291] on input "checkbox" at bounding box center [175, 292] width 29 height 29
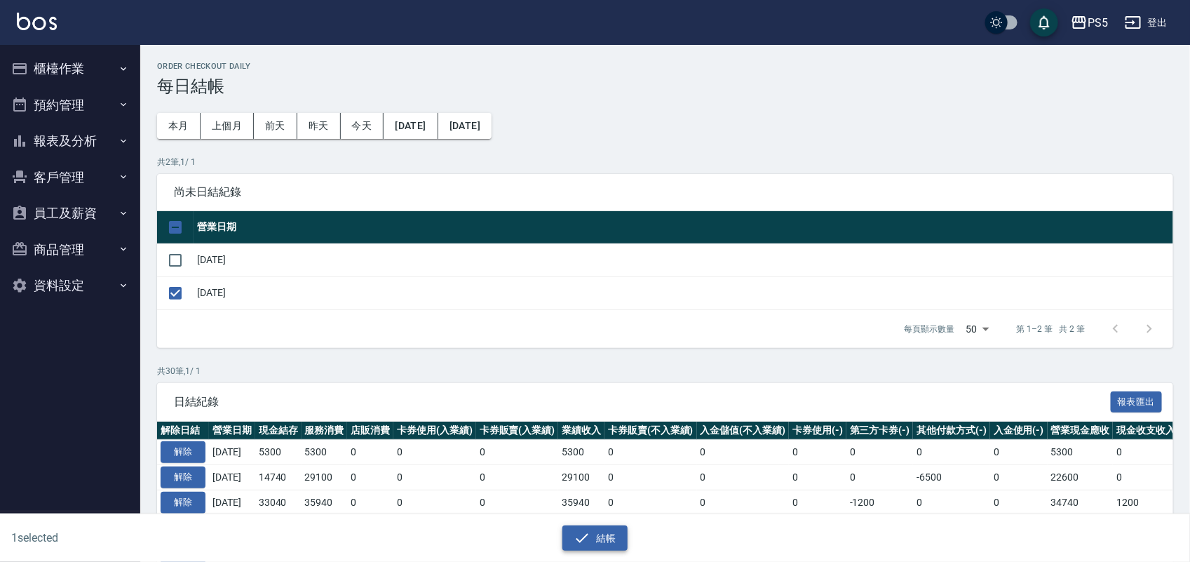
click at [598, 536] on button "結帳" at bounding box center [594, 538] width 65 height 26
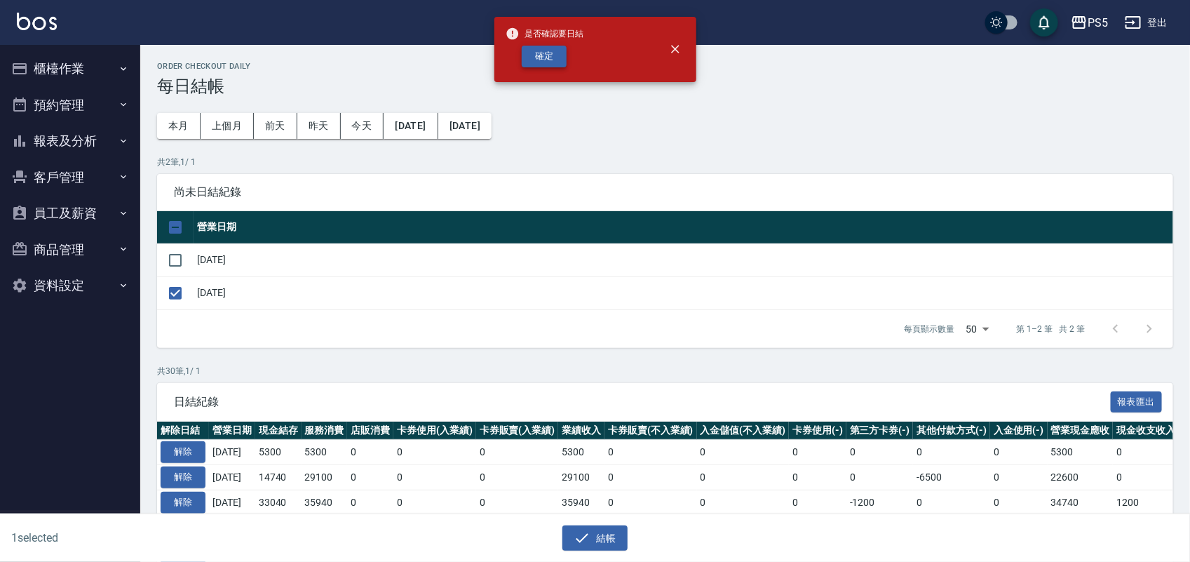
click at [541, 55] on button "確定" at bounding box center [544, 57] width 45 height 22
checkbox input "false"
